Goal: Task Accomplishment & Management: Use online tool/utility

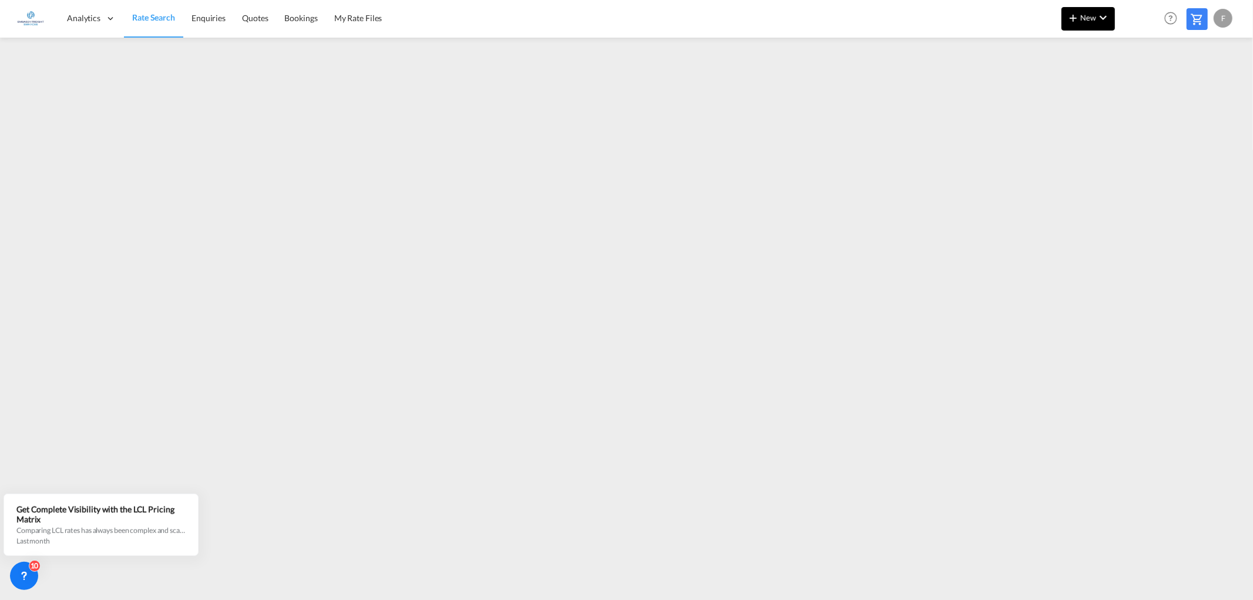
click at [1072, 18] on md-icon "icon-plus 400-fg" at bounding box center [1073, 18] width 14 height 14
click at [1143, 85] on span "Ratesheet" at bounding box center [1136, 87] width 13 height 23
click at [143, 21] on span "Rate Search" at bounding box center [153, 18] width 42 height 10
click at [1076, 18] on md-icon "icon-plus 400-fg" at bounding box center [1073, 18] width 14 height 14
click at [1152, 80] on div "Ratesheet" at bounding box center [1151, 87] width 43 height 29
